Goal: Find specific page/section: Find specific page/section

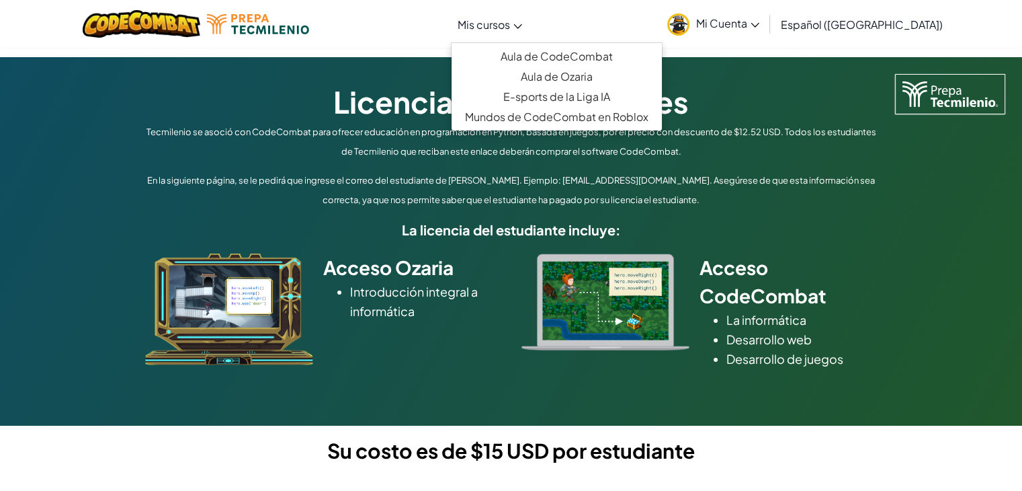
click at [529, 22] on link "Mis cursos" at bounding box center [490, 24] width 78 height 36
click at [603, 52] on link "Aula de CodeCombat" at bounding box center [557, 56] width 210 height 20
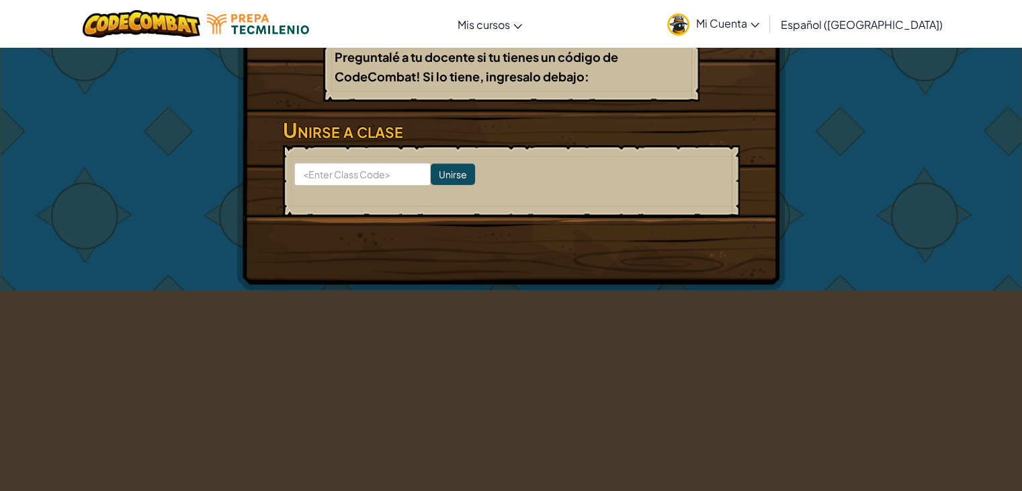
scroll to position [211, 0]
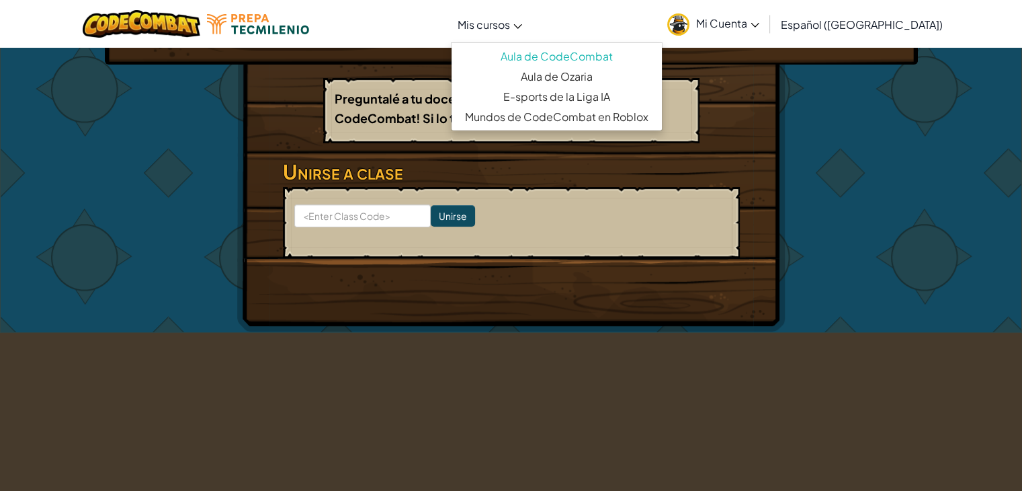
click at [522, 36] on link "Mis cursos" at bounding box center [490, 24] width 78 height 36
click at [589, 73] on link "Aula de Ozaria" at bounding box center [557, 77] width 210 height 20
